Goal: Task Accomplishment & Management: Manage account settings

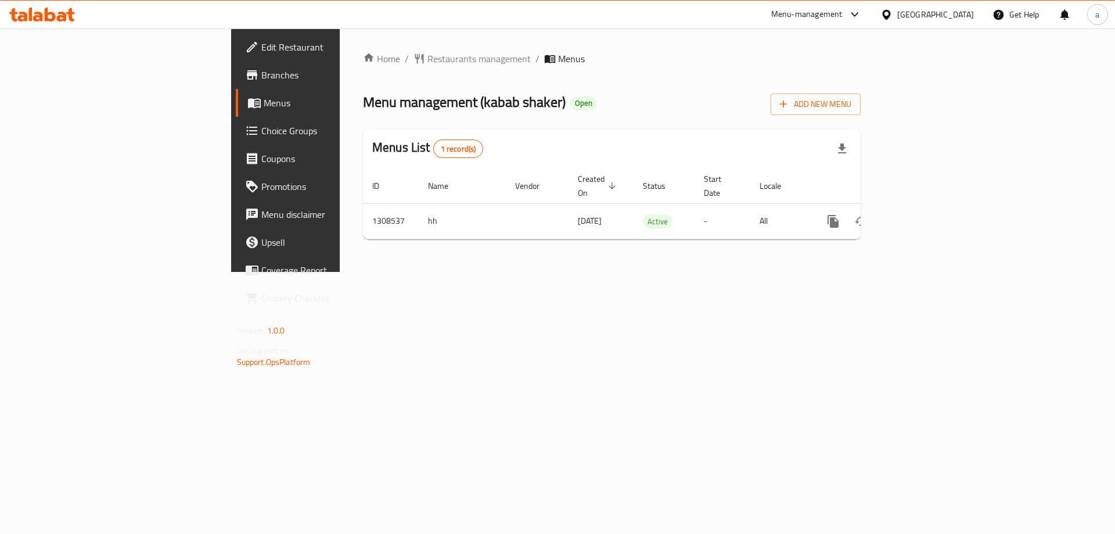
click at [261, 124] on span "Choice Groups" at bounding box center [334, 131] width 147 height 14
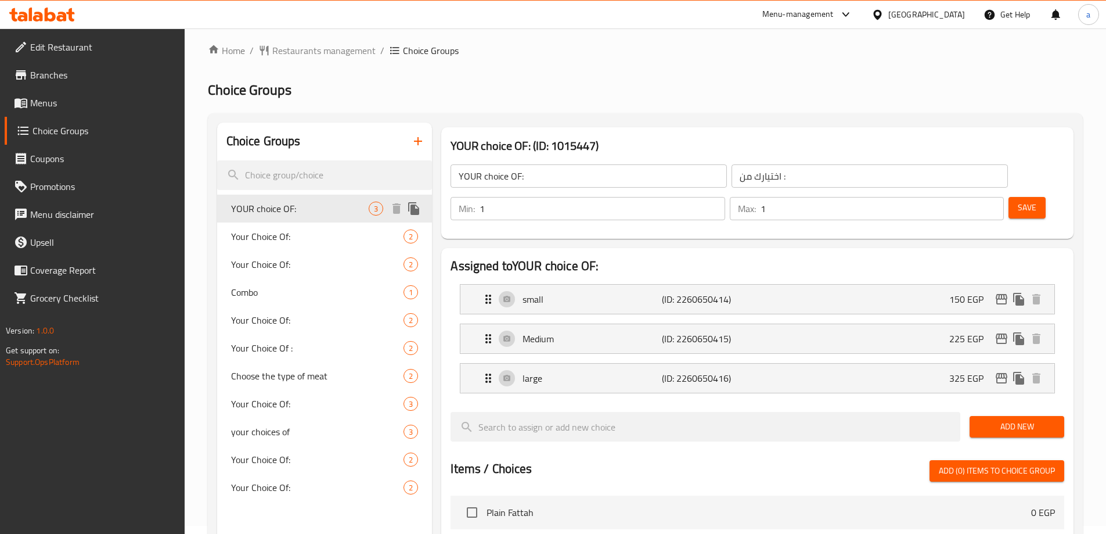
scroll to position [58, 0]
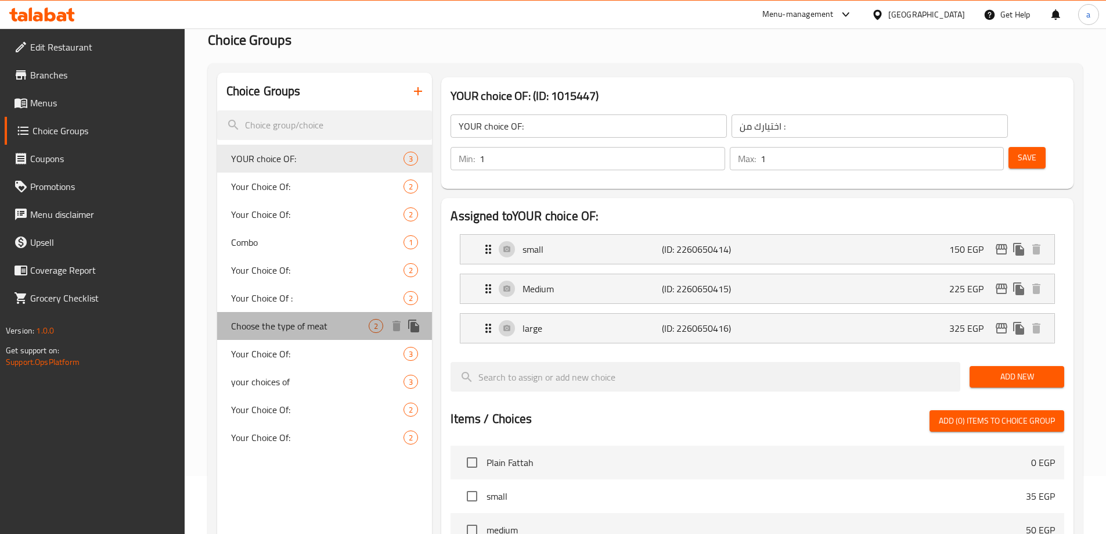
click at [318, 326] on span "Choose the type of meat" at bounding box center [300, 326] width 138 height 14
type input "Choose the type of meat"
type input "اختر نوع اللحم"
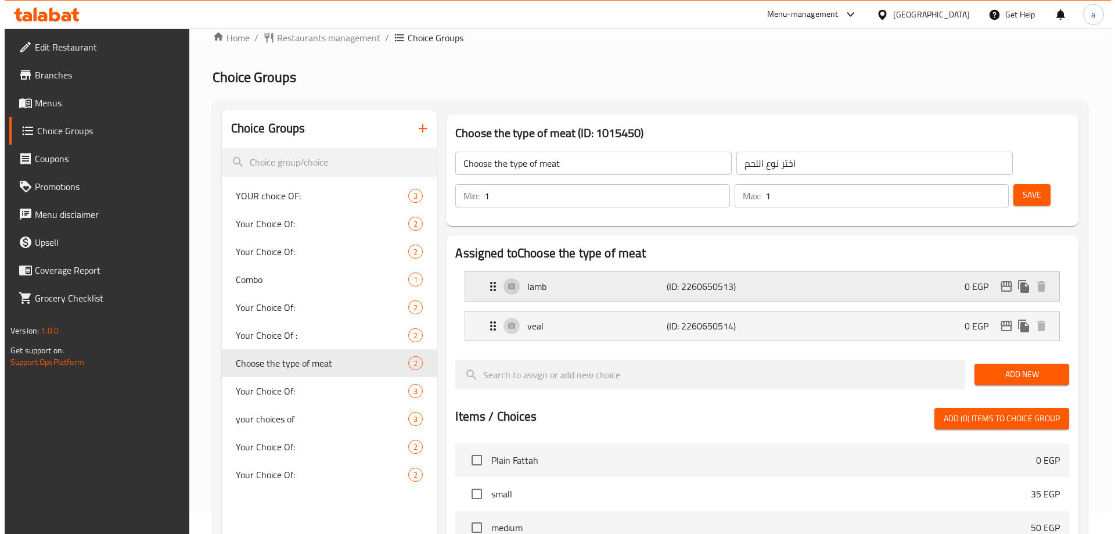
scroll to position [0, 0]
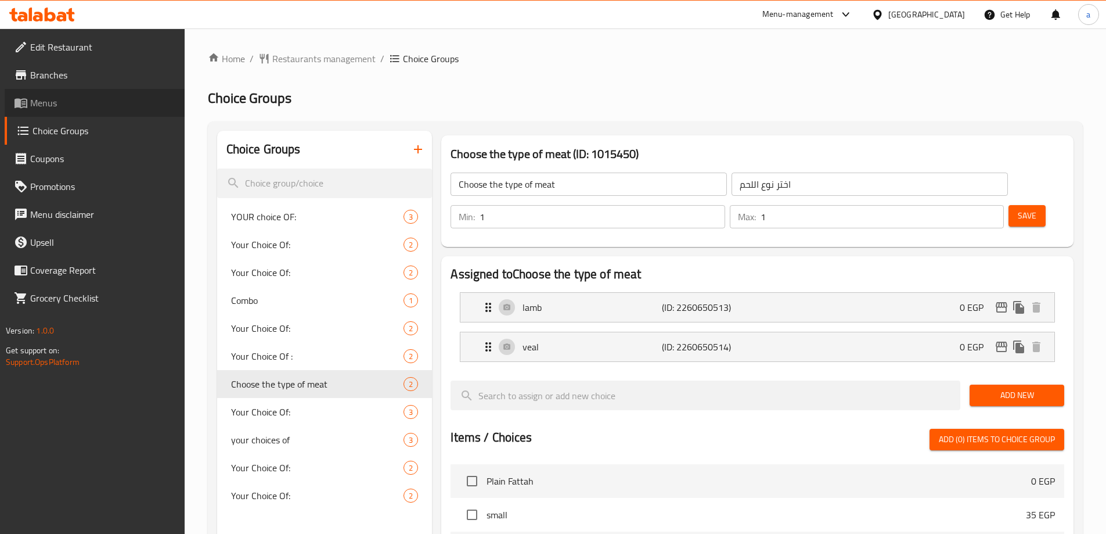
click at [65, 102] on span "Menus" at bounding box center [102, 103] width 145 height 14
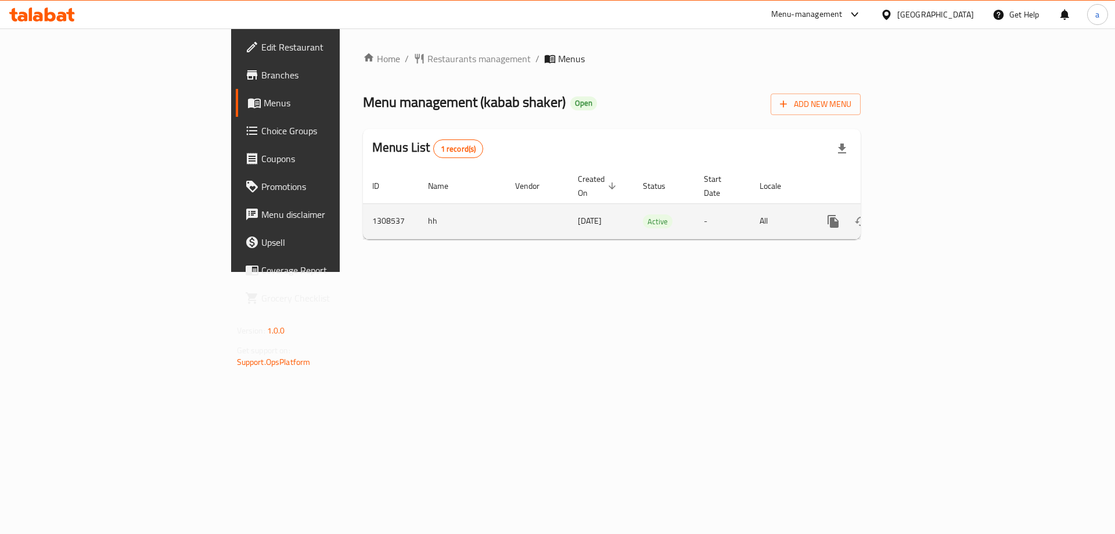
click at [924, 214] on icon "enhanced table" at bounding box center [917, 221] width 14 height 14
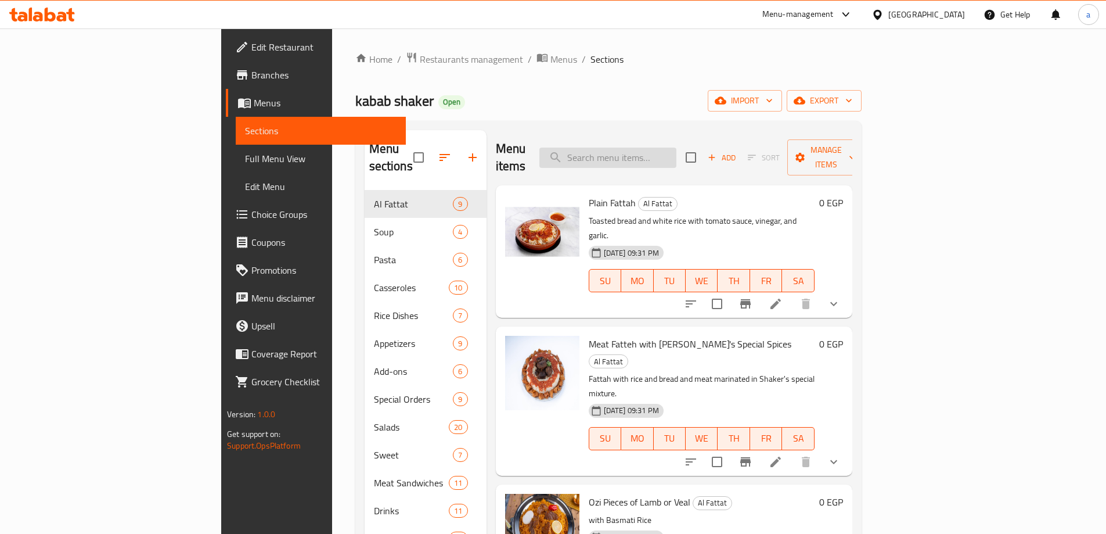
click at [676, 150] on input "search" at bounding box center [607, 157] width 137 height 20
paste input "كبده اسكندراني"
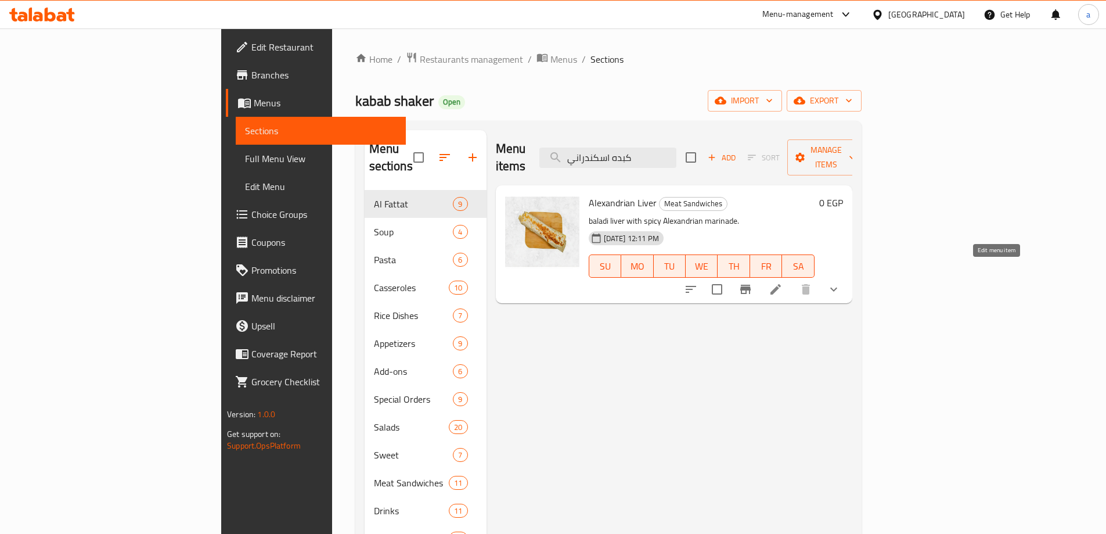
type input "كبده اسكندراني"
click at [783, 282] on icon at bounding box center [776, 289] width 14 height 14
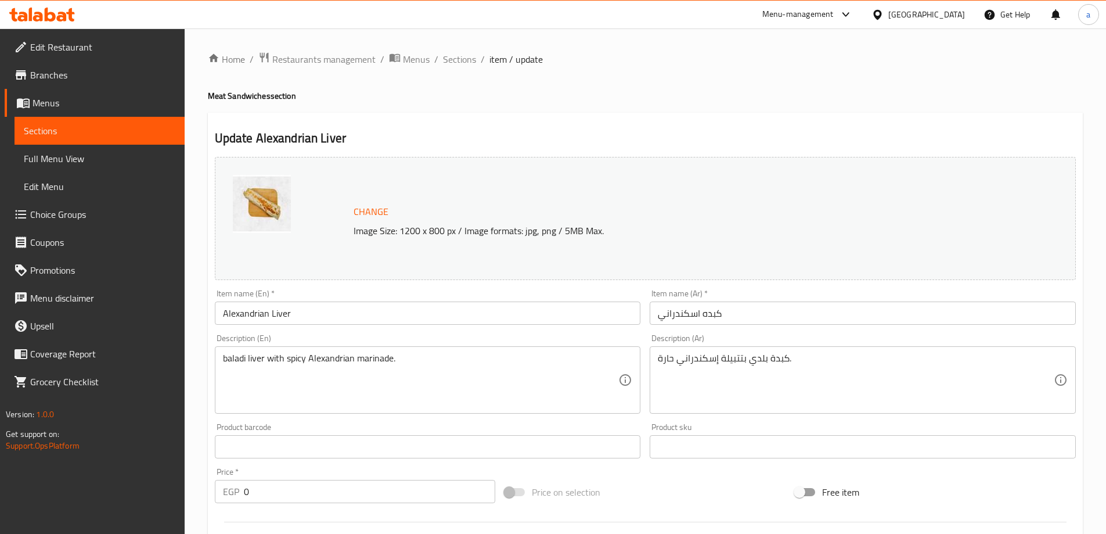
click at [503, 160] on div "Change Image Size: 1200 x 800 px / Image formats: jpg, png / 5MB Max." at bounding box center [645, 218] width 861 height 123
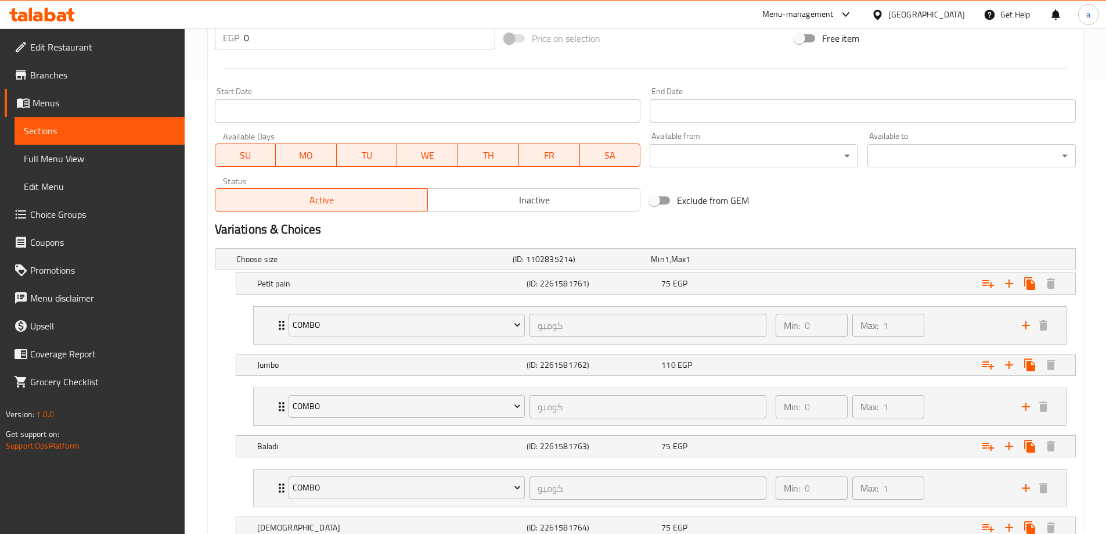
scroll to position [297, 0]
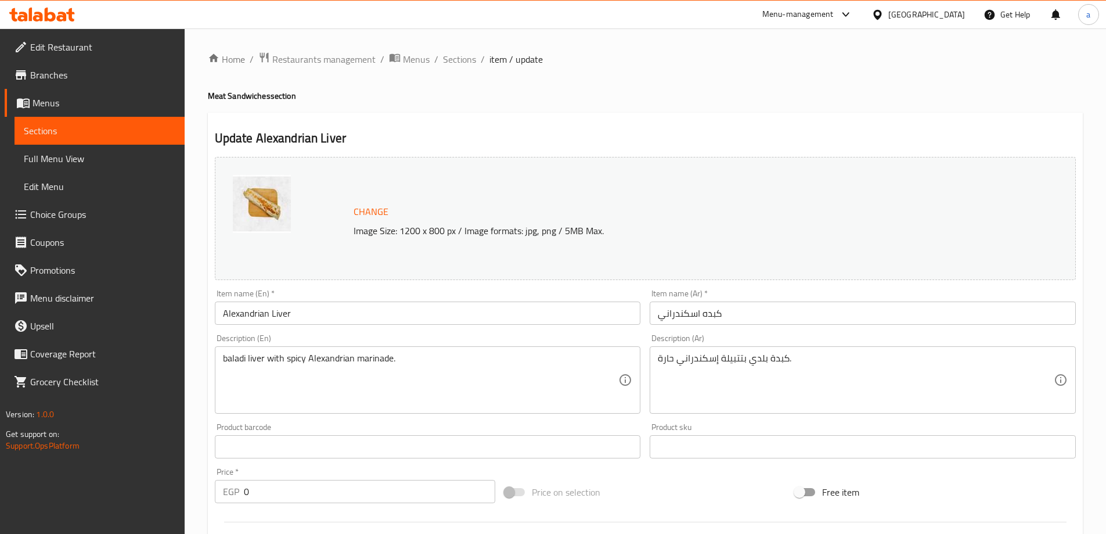
click at [756, 146] on h2 "Update Alexandrian Liver" at bounding box center [645, 137] width 861 height 17
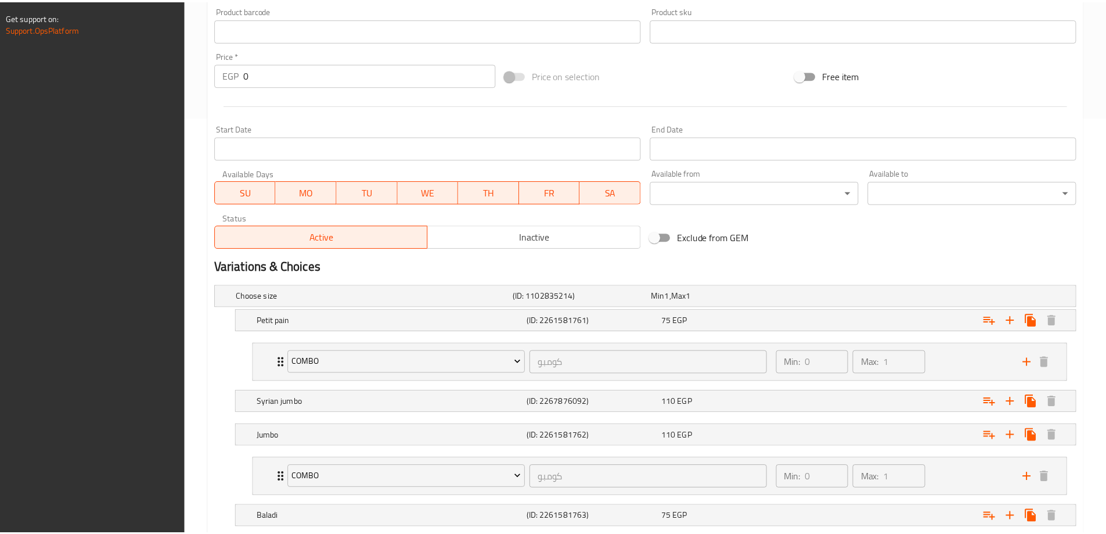
scroll to position [621, 0]
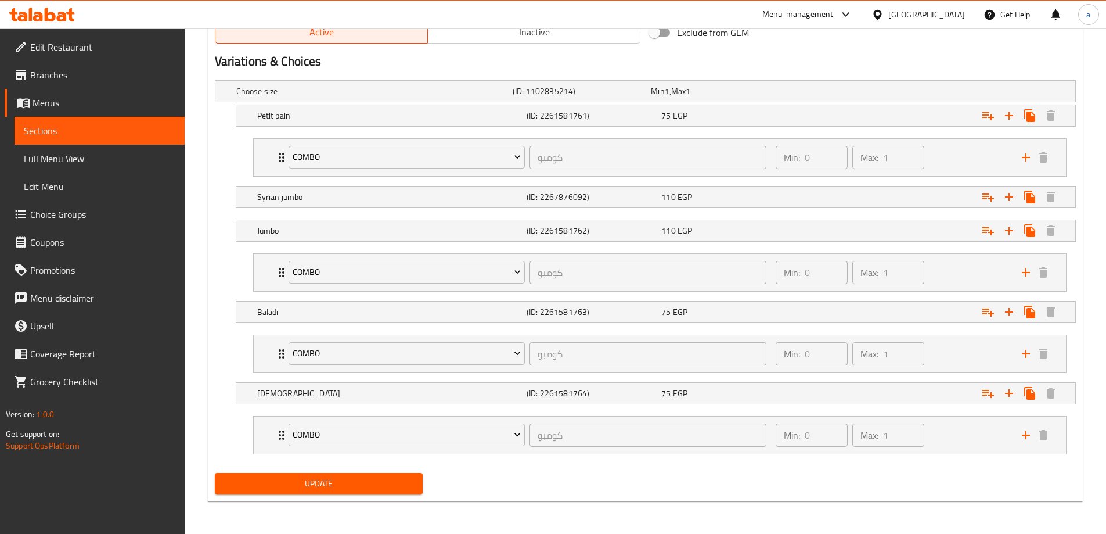
click at [579, 473] on div "Update" at bounding box center [645, 483] width 870 height 31
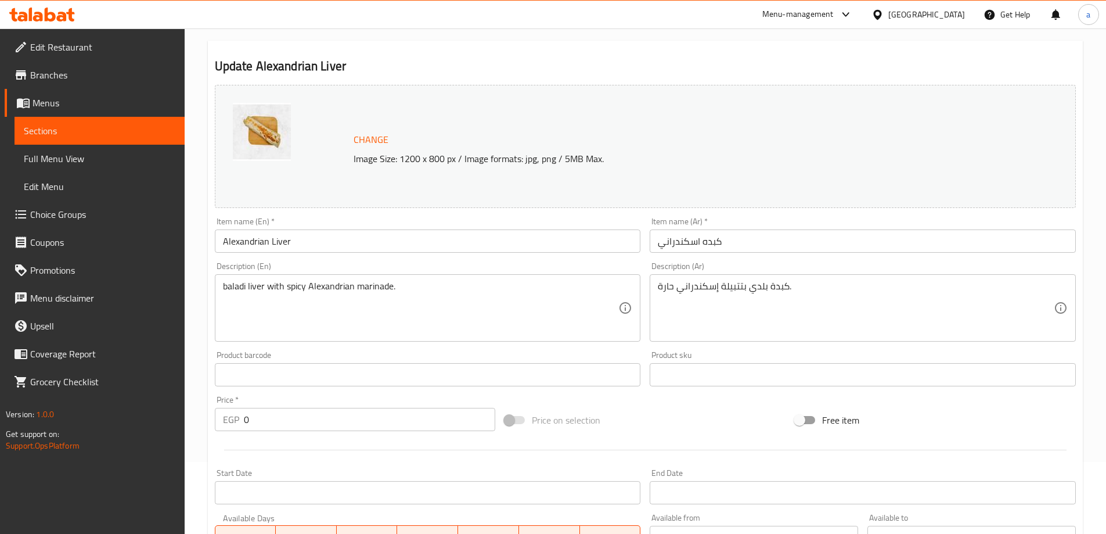
scroll to position [0, 0]
